Goal: Transaction & Acquisition: Purchase product/service

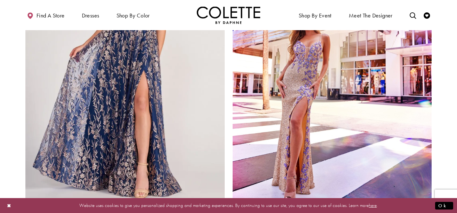
scroll to position [1108, 0]
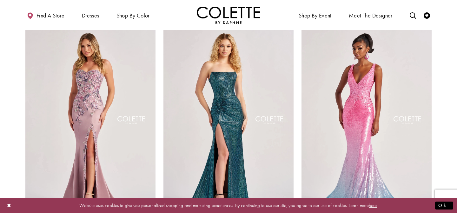
scroll to position [291, 0]
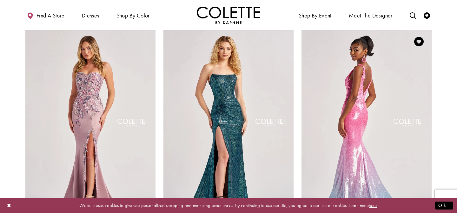
click at [399, 90] on img "Visit Colette by Daphne Style No. CL8605 Page" at bounding box center [366, 123] width 130 height 189
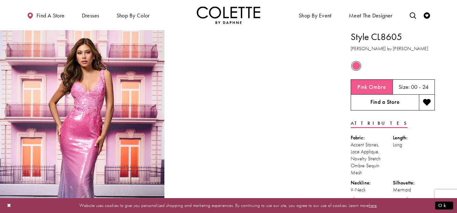
click at [391, 104] on link "Find a Store" at bounding box center [384, 103] width 68 height 16
